Goal: Find contact information: Find contact information

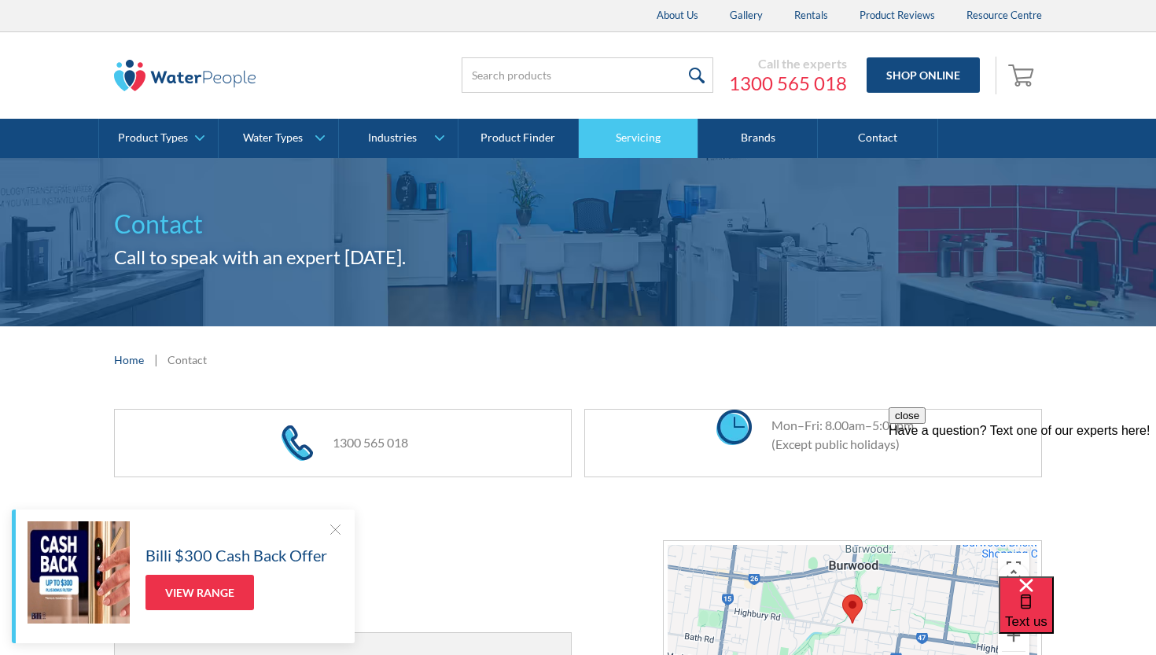
click at [630, 128] on link "Servicing" at bounding box center [638, 138] width 119 height 39
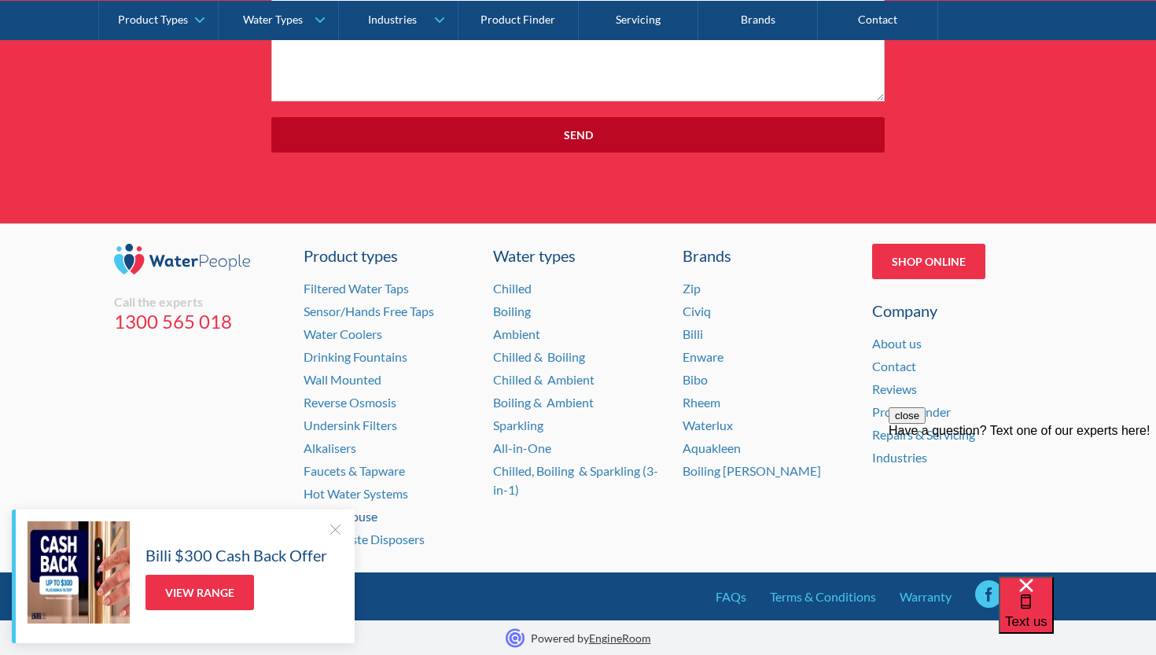
scroll to position [5661, 0]
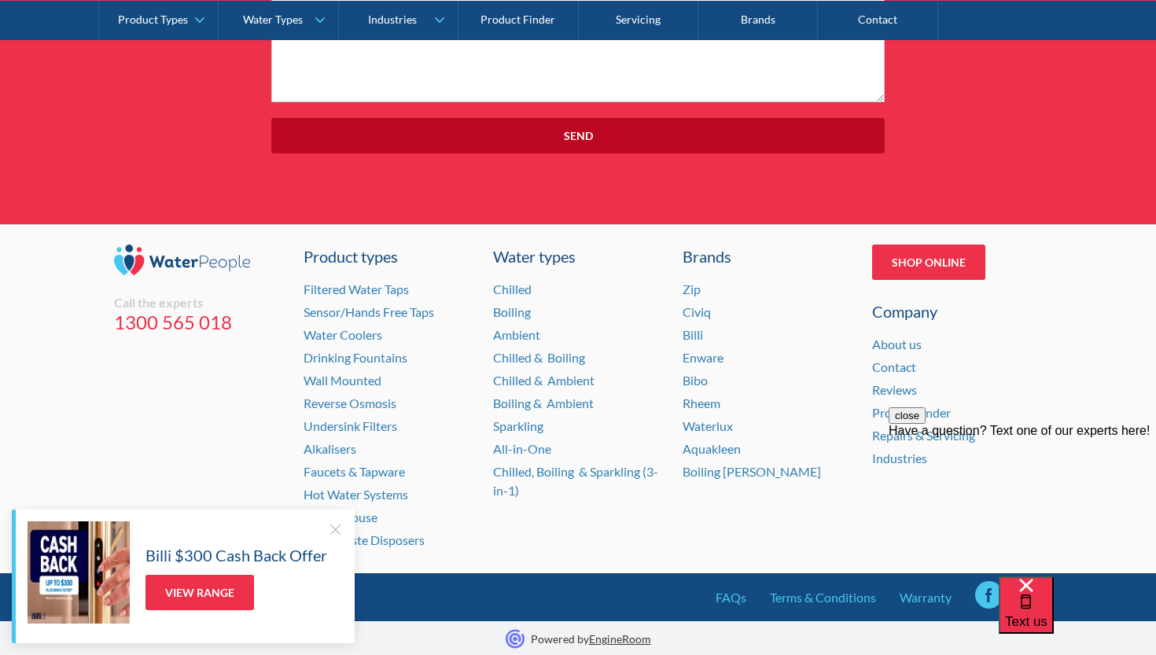
click at [333, 535] on div at bounding box center [335, 529] width 16 height 16
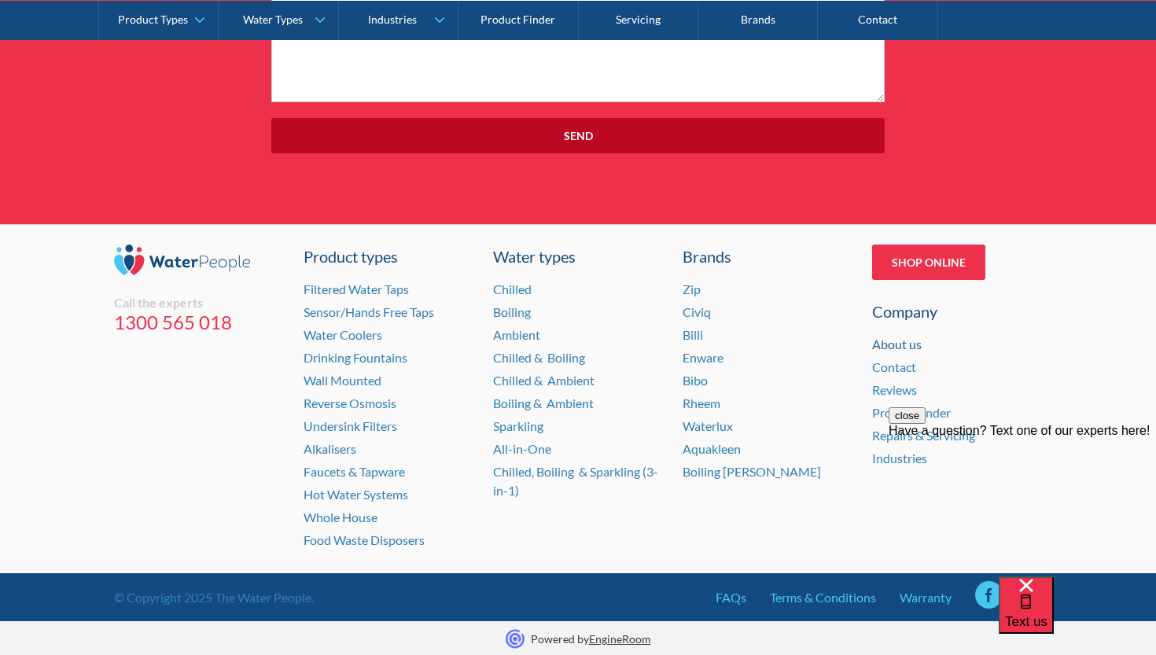
click at [911, 342] on link "About us" at bounding box center [897, 343] width 50 height 15
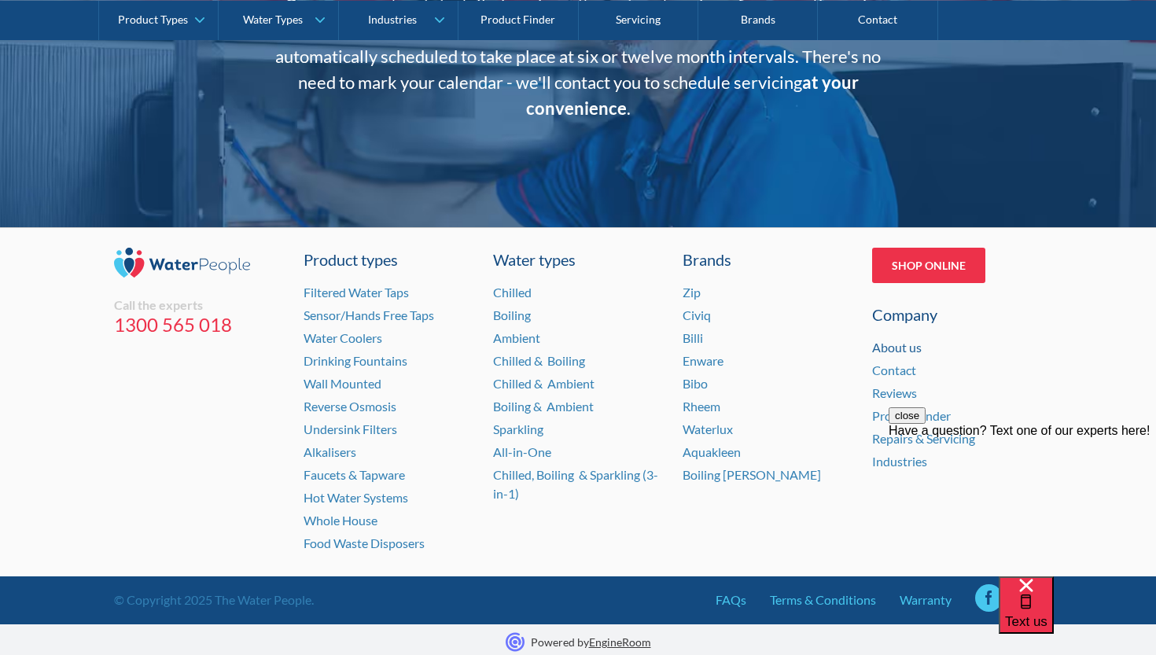
scroll to position [3221, 0]
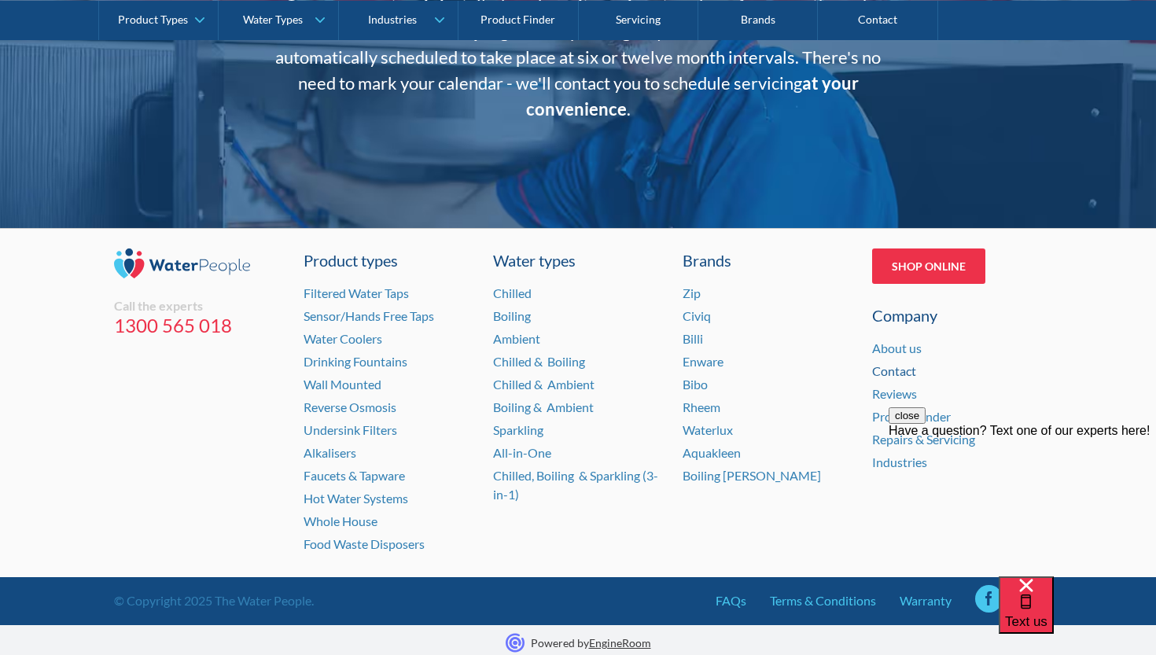
click at [891, 368] on link "Contact" at bounding box center [894, 370] width 44 height 15
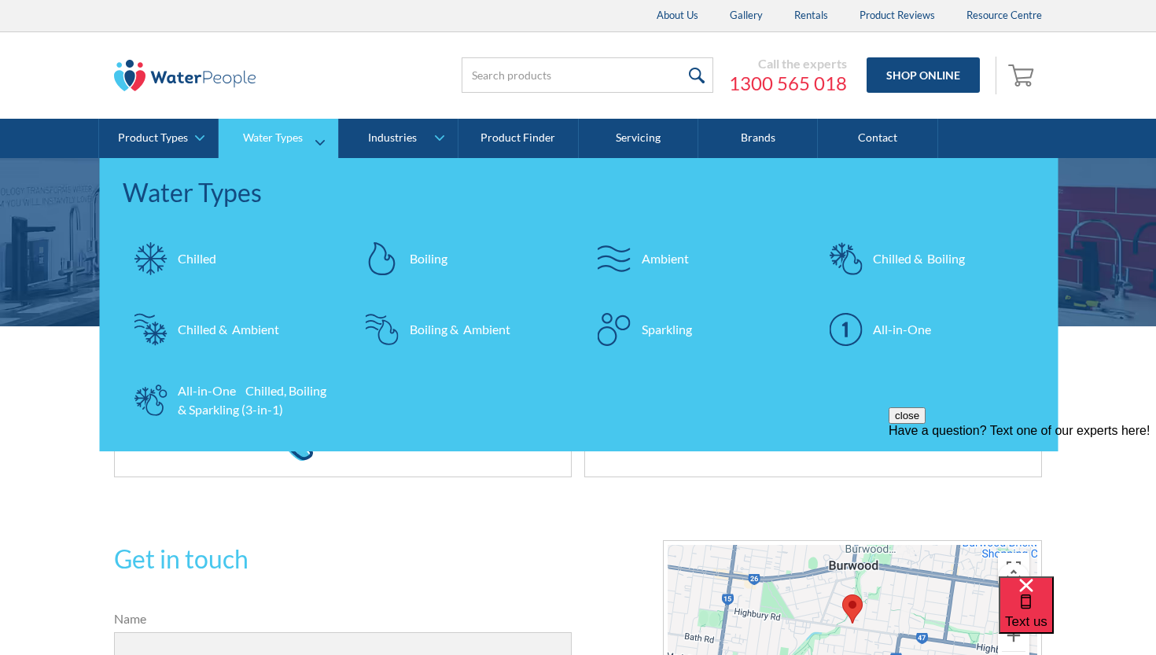
click at [679, 331] on div "Sparkling" at bounding box center [666, 329] width 50 height 19
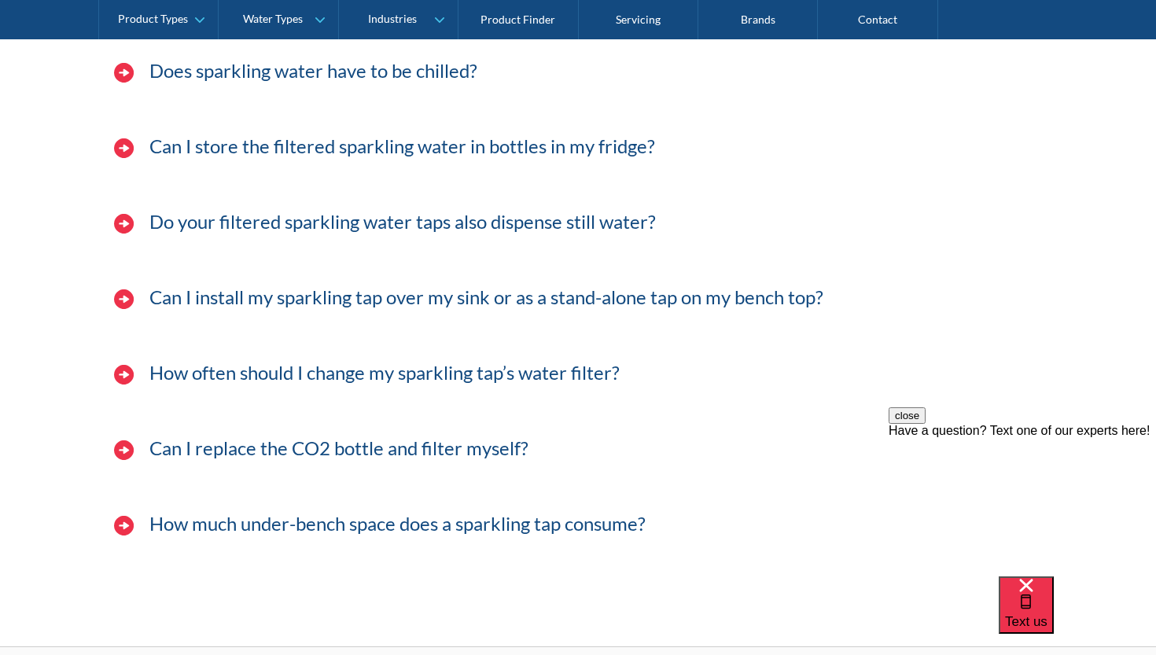
scroll to position [4875, 0]
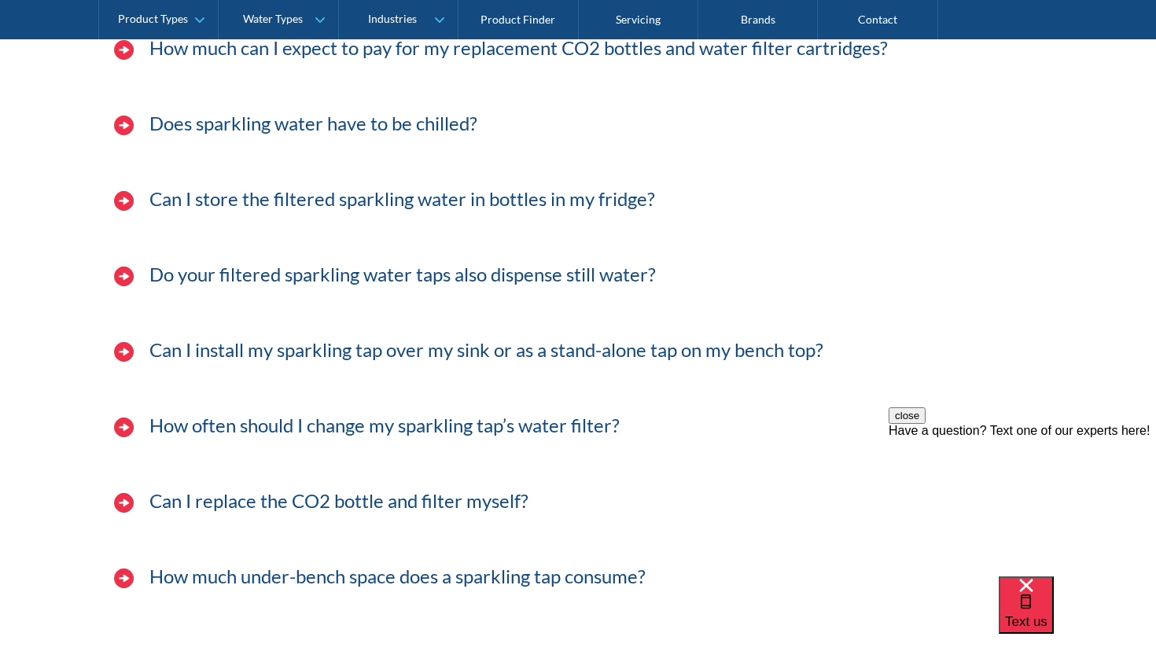
click at [123, 502] on img at bounding box center [124, 503] width 20 height 20
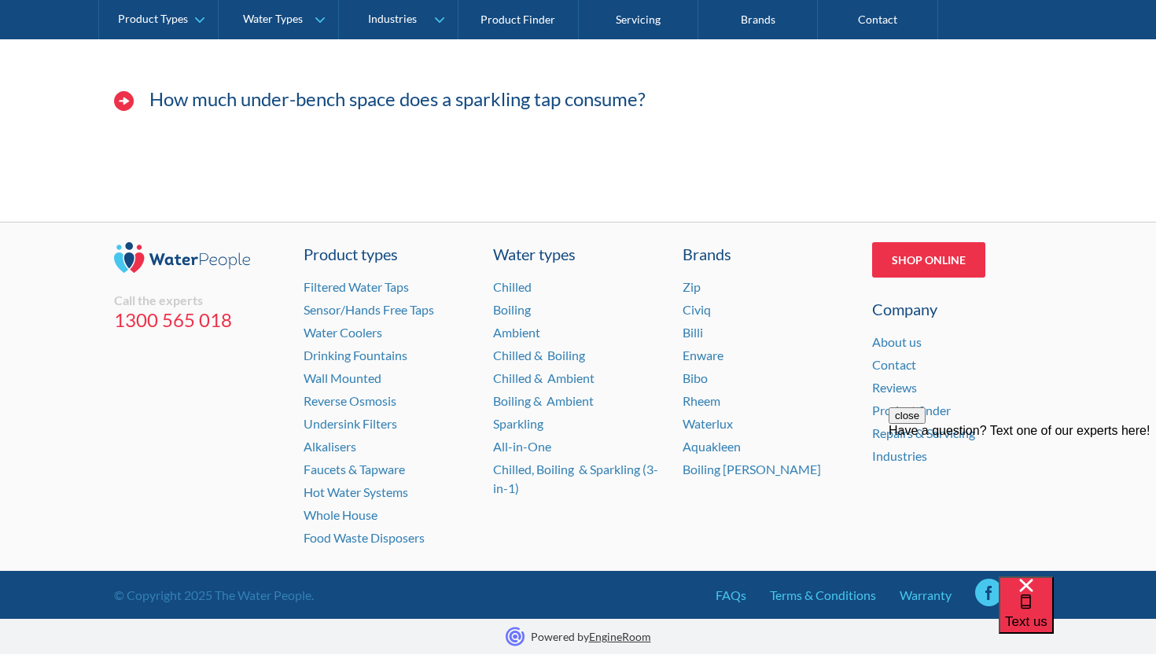
scroll to position [5400, 0]
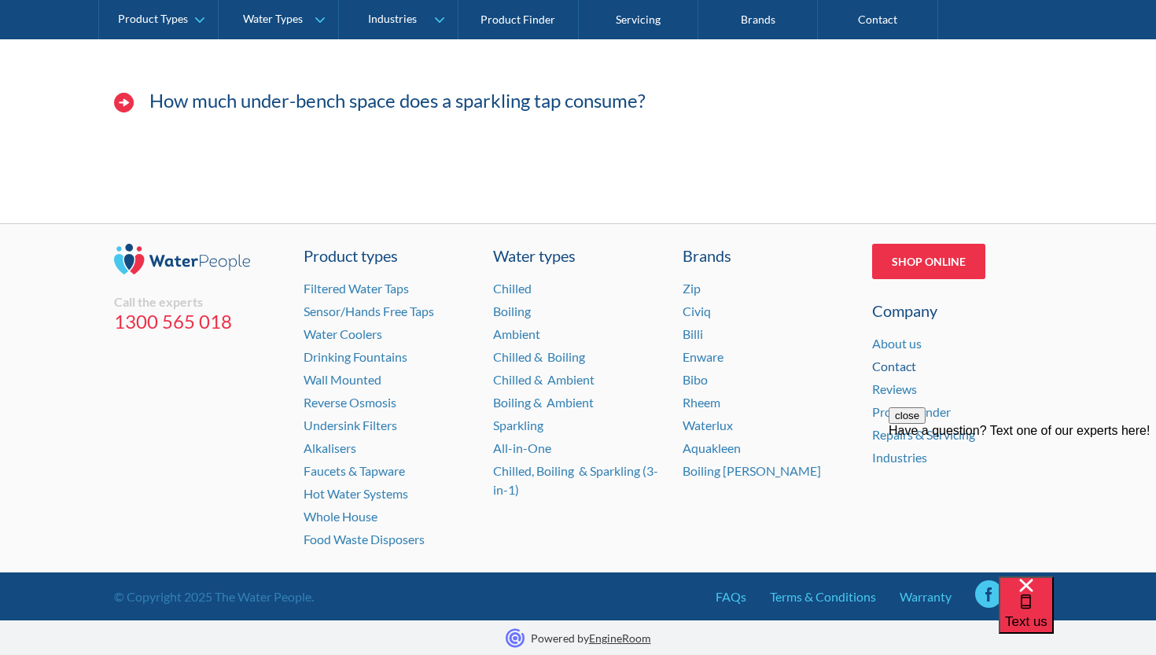
click at [892, 361] on link "Contact" at bounding box center [894, 365] width 44 height 15
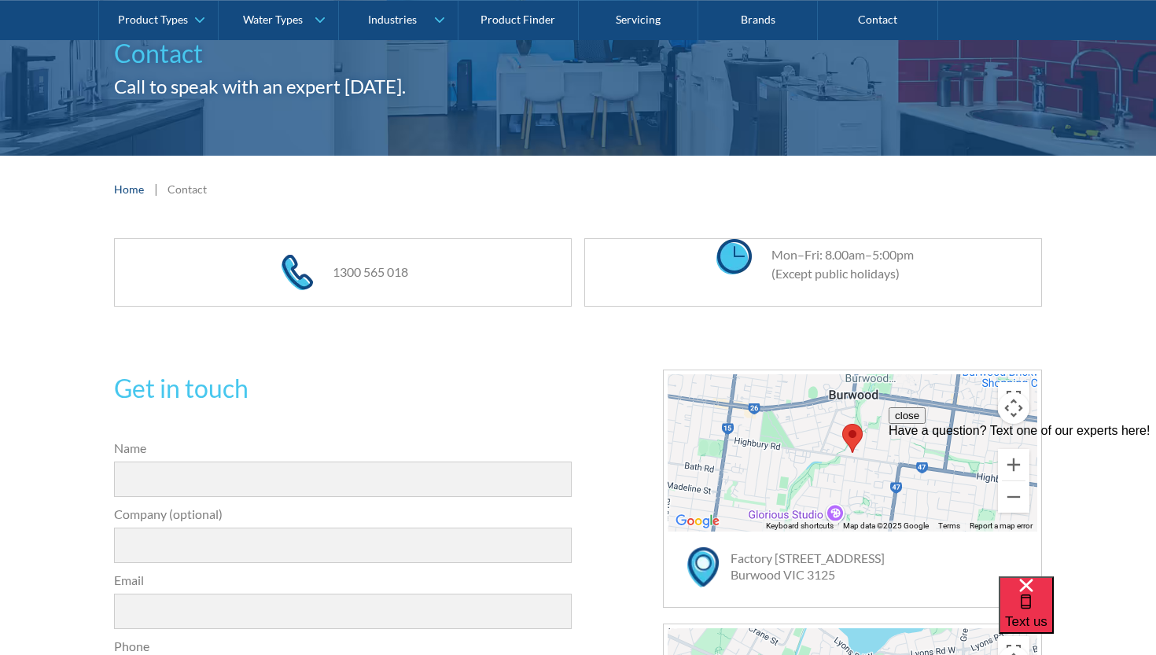
click at [356, 270] on link "1300 565 018" at bounding box center [370, 271] width 75 height 15
